Goal: Contribute content

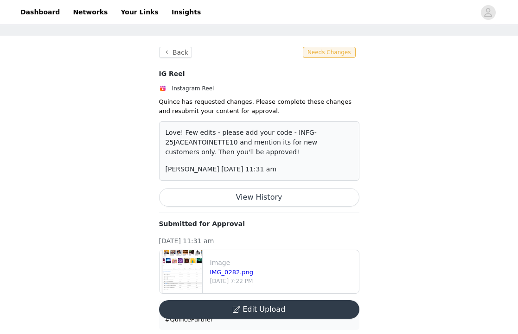
scroll to position [39, 0]
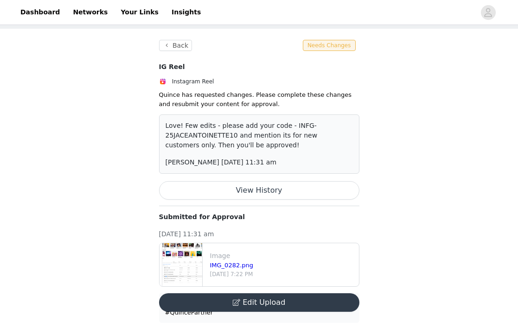
click at [262, 300] on button "Edit Upload" at bounding box center [259, 302] width 200 height 19
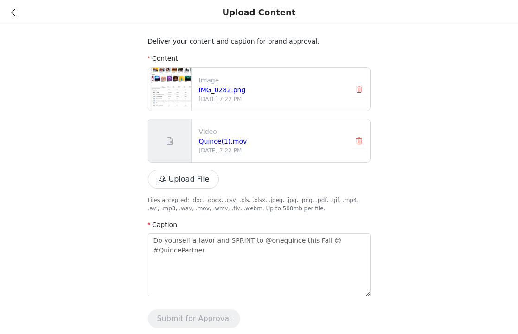
scroll to position [5, 0]
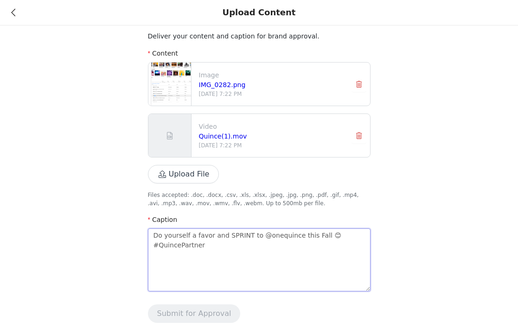
click at [261, 248] on textarea "Do yourself a favor and SPRINT to @onequince this Fall 😊 #QuincePartner" at bounding box center [259, 260] width 223 height 63
type textarea "Do yourself a favor and SPRINT to @onequince this Fall 😊 #QuincePartner"
click at [339, 236] on textarea "Do yourself a favor and SPRINT to @onequince this Fall 😊 #QuincePartner" at bounding box center [259, 260] width 223 height 63
type textarea "Do yourself a favor and SPRINT to @onequince this Fall 😊 U#QuincePartner"
type textarea "Do yourself a favor and SPRINT to @onequince this Fall 😊 Us#QuincePartner"
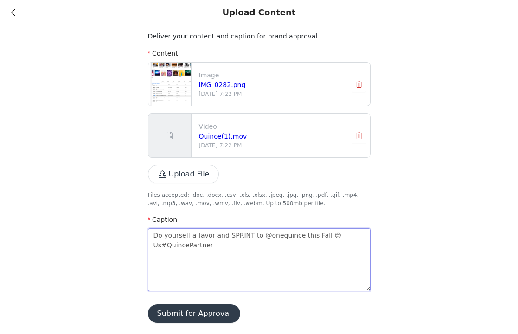
type textarea "Do yourself a favor and SPRINT to @onequince this Fall 😊 Use#QuincePartner"
type textarea "Do yourself a favor and SPRINT to @onequince this Fall 😊 Use #QuincePartner"
type textarea "Do yourself a favor and SPRINT to @onequince this Fall 😊 Use m#QuincePartner"
type textarea "Do yourself a favor and SPRINT to @onequince this Fall 😊 Use my#QuincePartner"
type textarea "Do yourself a favor and SPRINT to @onequince this Fall 😊 Use my #QuincePartner"
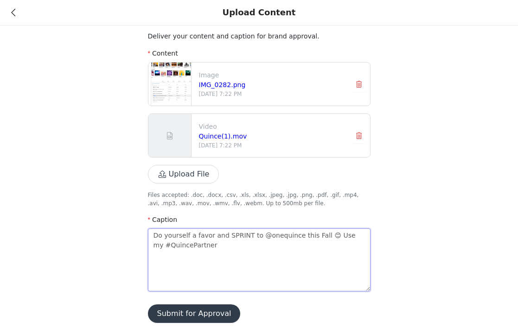
type textarea "Do yourself a favor and SPRINT to @onequince this Fall 😊 Use my c#QuincePartner"
type textarea "Do yourself a favor and SPRINT to @onequince this Fall 😊 Use my co#QuincePartner"
type textarea "Do yourself a favor and SPRINT to @onequince this Fall 😊 Use my cod#QuincePartn…"
type textarea "Do yourself a favor and SPRINT to @onequince this Fall 😊 Use my code#QuincePart…"
type textarea "Do yourself a favor and SPRINT to @onequince this Fall 😊 Use my code:#QuincePar…"
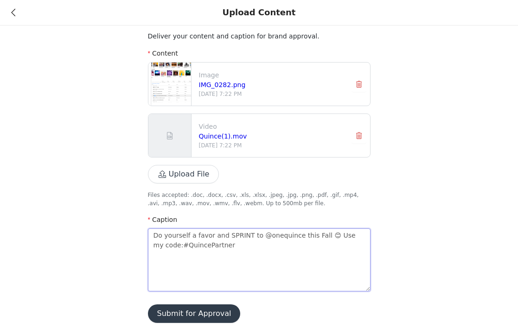
type textarea "Do yourself a favor and SPRINT to @onequince this Fall 😊 Use my code: #QuincePa…"
paste textarea "INFG-25JACEANTOINETTE10"
type textarea "Do yourself a favor and SPRINT to @onequince this Fall 😊 Use my code: INFG-25JA…"
click at [333, 238] on textarea "Do yourself a favor and SPRINT to @onequince this Fall 😊 Use my code: INFG-25JA…" at bounding box center [259, 260] width 223 height 63
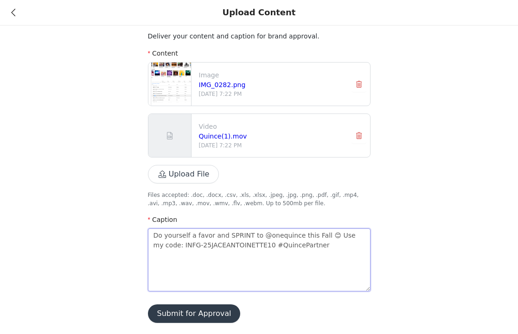
type textarea "Do yourself a favor and SPRINT to @onequince this Fall 😊 se my code: INFG-25JAC…"
type textarea "Do yourself a favor and SPRINT to @onequince this Fall 😊 Ise my code: INFG-25JA…"
type textarea "Do yourself a favor and SPRINT to @onequince this Fall 😊 Ifse my code: INFG-25J…"
type textarea "Do yourself a favor and SPRINT to @onequince this Fall 😊 If se my code: INFG-25…"
type textarea "Do yourself a favor and SPRINT to @onequince this Fall 😊 If yse my code: INFG-2…"
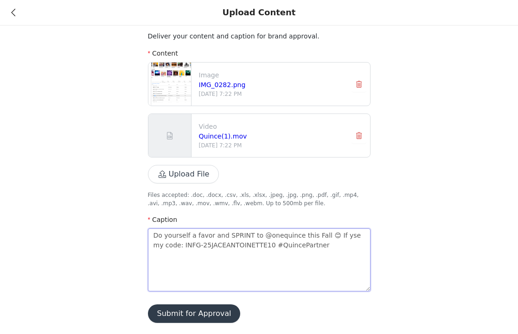
type textarea "Do yourself a favor and SPRINT to @onequince this Fall 😊 If yose my code: INFG-…"
type textarea "Do yourself a favor and SPRINT to @onequince this Fall 😊 If [PERSON_NAME] my co…"
type textarea "Do yourself a favor and SPRINT to @onequince this Fall 😊 If you'se my code: INF…"
type textarea "Do yourself a favor and SPRINT to @onequince this Fall 😊 If you'rse my code: IN…"
type textarea "Do yourself a favor and SPRINT to @onequince this Fall 😊 If you'rese my code: I…"
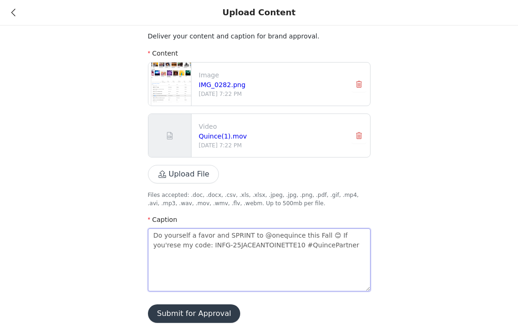
type textarea "Do yourself a favor and SPRINT to @onequince this Fall 😊 If you're se my code: …"
type textarea "Do yourself a favor and SPRINT to @onequince this Fall 😊 If you're ase my code:…"
type textarea "Do yourself a favor and SPRINT to @onequince this Fall 😊 If you're a se my code…"
type textarea "Do yourself a favor and SPRINT to @onequince this Fall 😊 If you're a nse my cod…"
type textarea "Do yourself a favor and SPRINT to @onequince this Fall 😊 If you're a nese my co…"
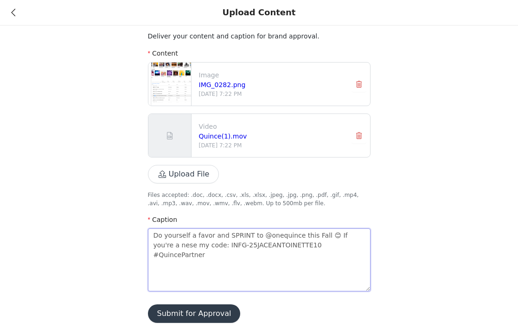
type textarea "Do yourself a favor and SPRINT to @onequince this Fall 😊 If you're a newse my c…"
type textarea "Do yourself a favor and SPRINT to @onequince this Fall 😊 If you're a new se my …"
type textarea "Do yourself a favor and SPRINT to @onequince this Fall 😊 If you're a new cse my…"
type textarea "Do yourself a favor and SPRINT to @onequince this Fall 😊 If you're a new cuse m…"
type textarea "Do yourself a favor and SPRINT to @onequince this Fall 😊 If you're a new cusse …"
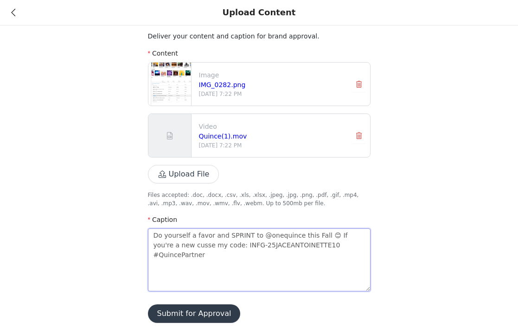
type textarea "Do yourself a favor and SPRINT to @onequince this Fall 😊 If you're a new custse…"
type textarea "Do yourself a favor and SPRINT to @onequince this Fall 😊 If you're a new custos…"
type textarea "Do yourself a favor and SPRINT to @onequince this Fall 😊 If you're a new custom…"
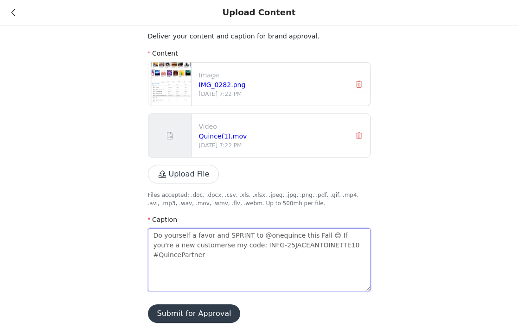
type textarea "Do yourself a favor and SPRINT to @onequince this Fall 😊 If you're a new custom…"
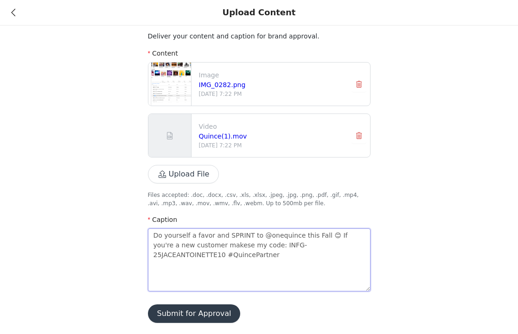
type textarea "Do yourself a favor and SPRINT to @onequince this Fall 😊 If you're a new custom…"
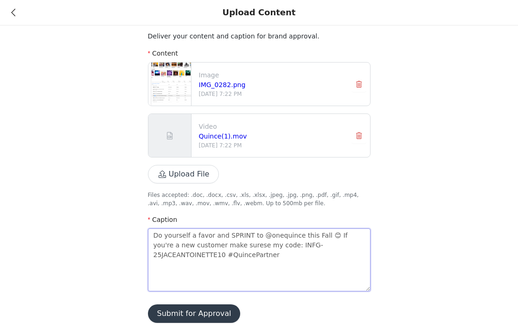
type textarea "Do yourself a favor and SPRINT to @onequince this Fall 😊 If you're a new custom…"
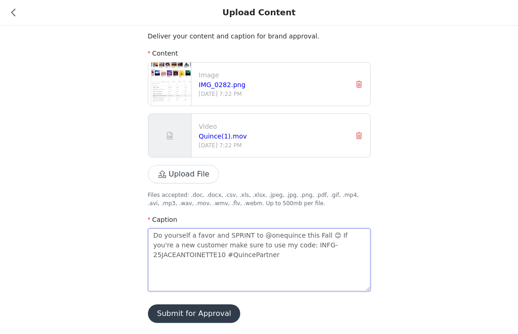
click at [227, 253] on textarea "Do yourself a favor and SPRINT to @onequince this Fall 😊 If you're a new custom…" at bounding box center [259, 260] width 223 height 63
type textarea "Do yourself a favor and SPRINT to @onequince this Fall 😊 If you're a new custom…"
click at [300, 258] on textarea "Do yourself a favor and SPRINT to @onequince this Fall 😊 If you're a new custom…" at bounding box center [259, 260] width 223 height 63
click at [331, 236] on textarea "Do yourself a favor and SPRINT to @onequince this Fall 😊 If you're a new custom…" at bounding box center [259, 260] width 223 height 63
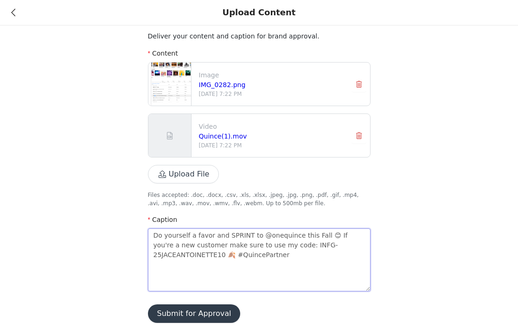
type textarea "Do yourself a favor and SPRINT to @onequince this Fall 😊 I you're a new custome…"
type textarea "Do yourself a favor and SPRINT to @onequince this Fall 😊 you're a new customer …"
type textarea "Do yourself a favor and SPRINT to @onequince this Fall 😊 & you're a new custome…"
type textarea "Do yourself a favor and SPRINT to @onequince this Fall 😊 & i you're a new custo…"
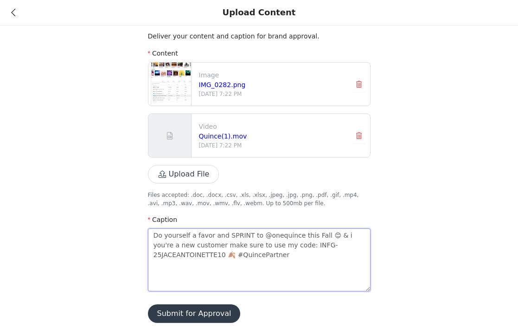
type textarea "Do yourself a favor and SPRINT to @onequince this Fall 😊 & if you're a new cust…"
click at [340, 253] on textarea "Do yourself a favor and SPRINT to @onequince this Fall 😊 & if you're a new cust…" at bounding box center [259, 260] width 223 height 63
click at [234, 258] on textarea "Do yourself a favor and SPRINT to @onequince this Fall 😊 & if you're a new cust…" at bounding box center [259, 260] width 223 height 63
click at [307, 259] on textarea "Do yourself a favor and SPRINT to @onequince this Fall 😊 & if you're a new cust…" at bounding box center [259, 260] width 223 height 63
click at [318, 236] on textarea "Do yourself a favor and SPRINT to @onequince this Fall 😊 & if you're a new cust…" at bounding box center [259, 260] width 223 height 63
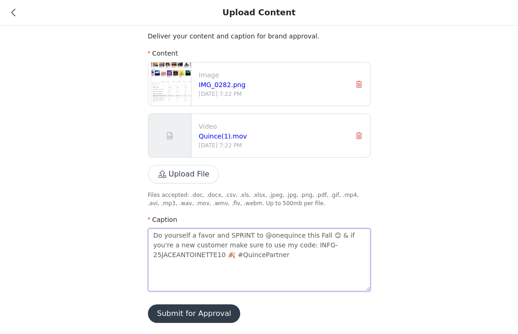
type textarea "Do yourself a favor and SPRINT to @onequince this Fall! 😊 & if you're a new cus…"
click at [352, 254] on textarea "Do yourself a favor and SPRINT to @onequince this Fall! 😊 & if you're a new cus…" at bounding box center [259, 260] width 223 height 63
click at [320, 237] on textarea "Do yourself a favor and SPRINT to @onequince this Fall! 😊 & if you're a new cus…" at bounding box center [259, 260] width 223 height 63
type textarea "Do yourself a favor and SPRINT to @onequince this Fall 😊 & if you're a new cust…"
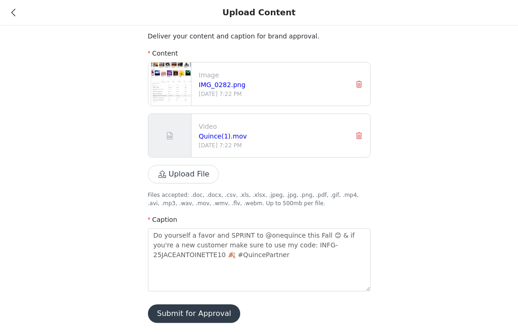
click at [208, 309] on button "Submit for Approval" at bounding box center [194, 314] width 93 height 19
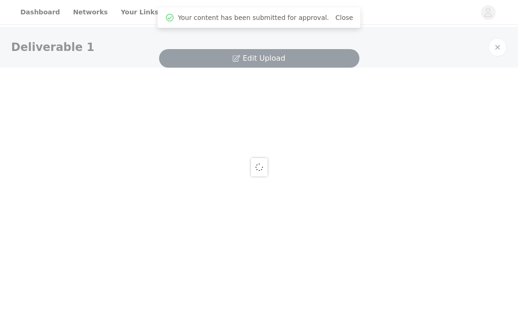
scroll to position [0, 0]
